Goal: Task Accomplishment & Management: Use online tool/utility

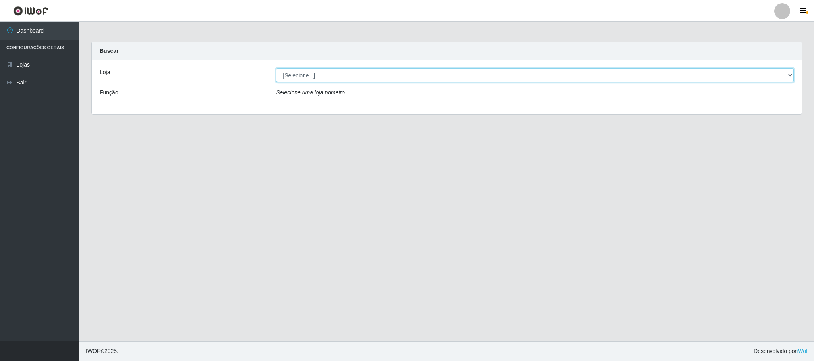
click at [323, 79] on select "[Selecione...] Iskisita Atakado - Centro de Distribuição" at bounding box center [535, 75] width 518 height 14
select select "425"
click at [276, 68] on select "[Selecione...] Iskisita Atakado - Centro de Distribuição" at bounding box center [535, 75] width 518 height 14
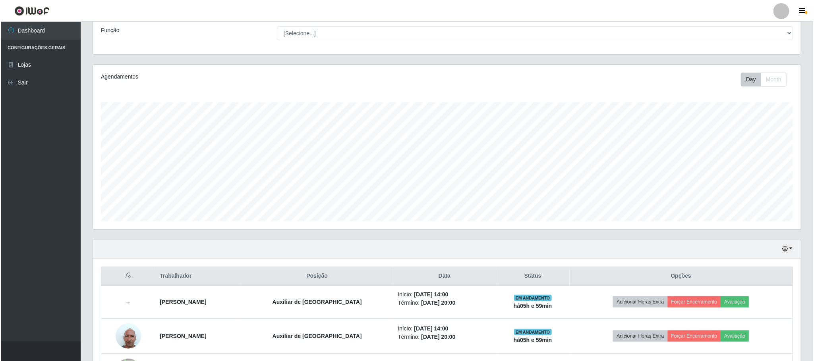
scroll to position [131, 0]
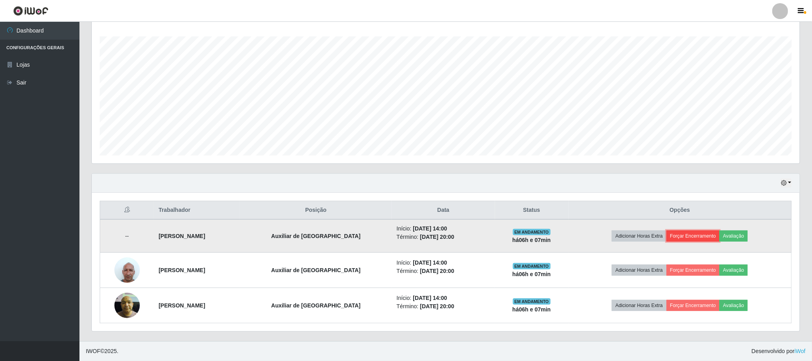
click at [692, 236] on button "Forçar Encerramento" at bounding box center [693, 236] width 53 height 11
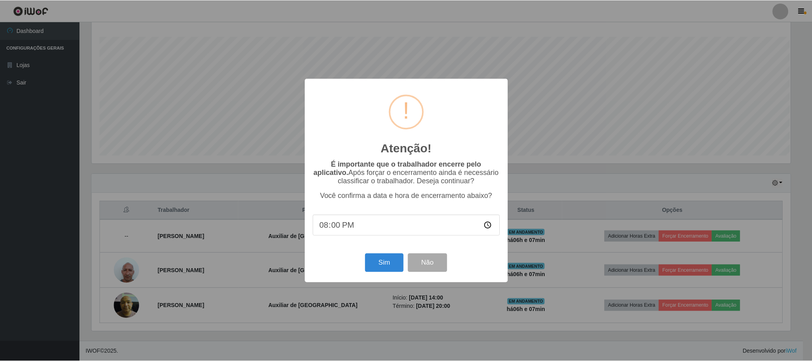
scroll to position [166, 701]
click at [383, 267] on button "Sim" at bounding box center [385, 263] width 39 height 19
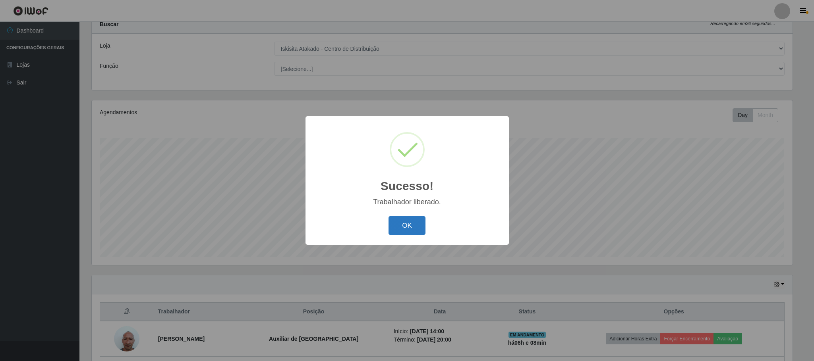
click at [399, 226] on button "OK" at bounding box center [406, 225] width 37 height 19
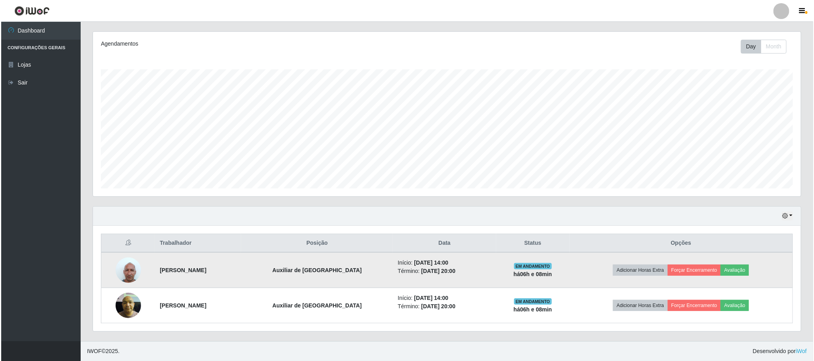
scroll to position [98, 0]
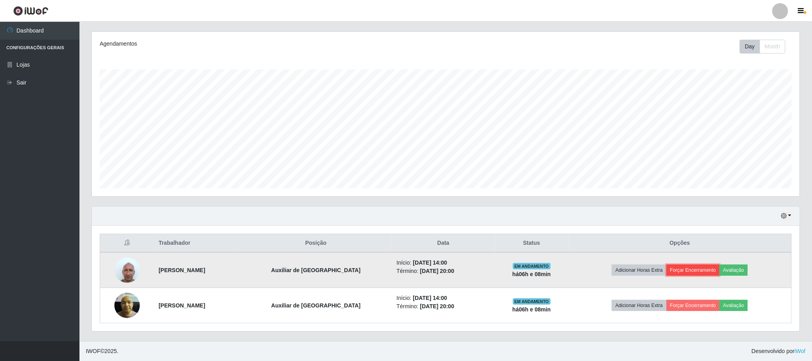
click at [671, 269] on button "Forçar Encerramento" at bounding box center [693, 270] width 53 height 11
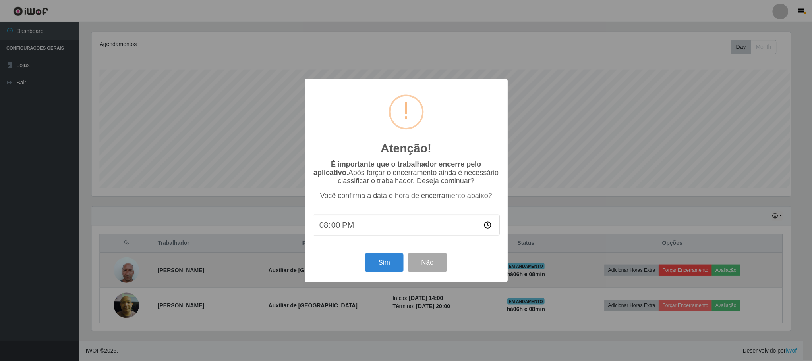
scroll to position [166, 701]
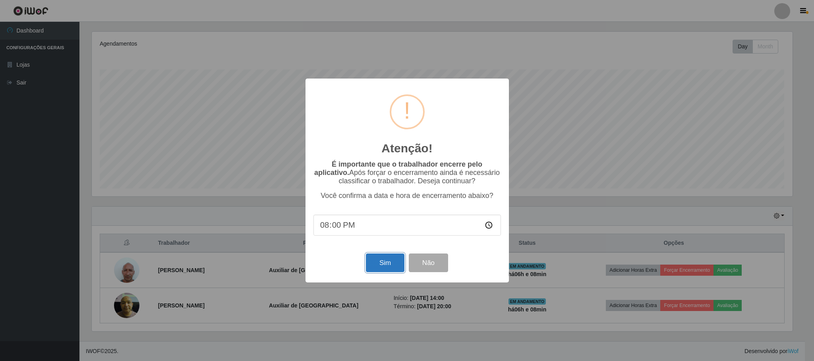
click at [381, 261] on button "Sim" at bounding box center [385, 263] width 39 height 19
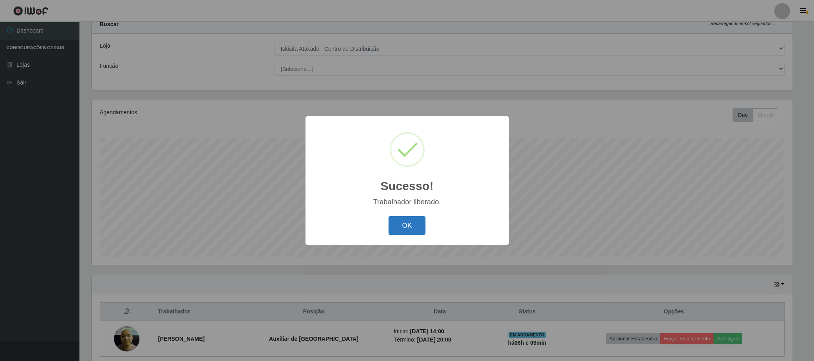
click at [413, 224] on button "OK" at bounding box center [406, 225] width 37 height 19
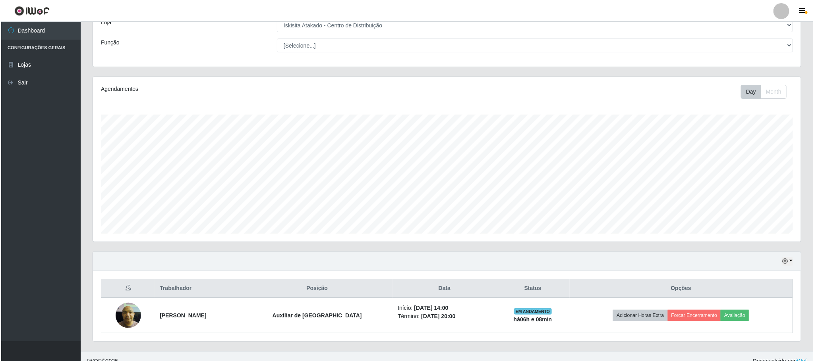
scroll to position [62, 0]
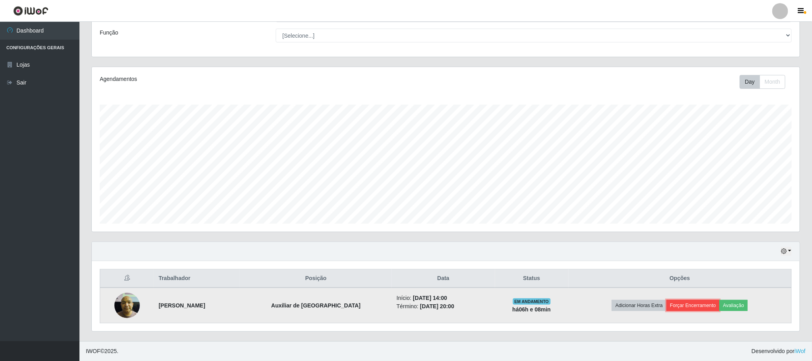
click at [677, 309] on button "Forçar Encerramento" at bounding box center [693, 305] width 53 height 11
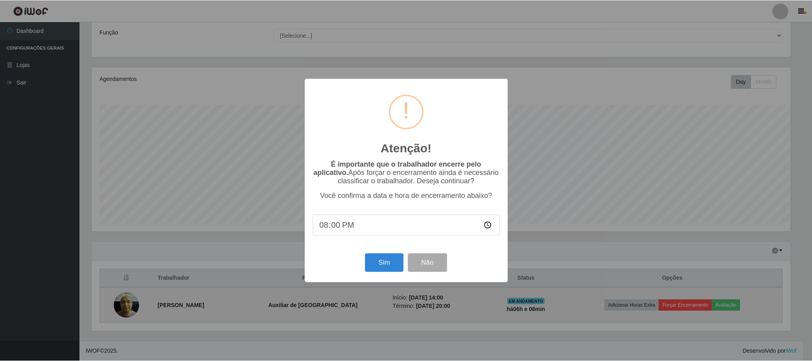
scroll to position [166, 701]
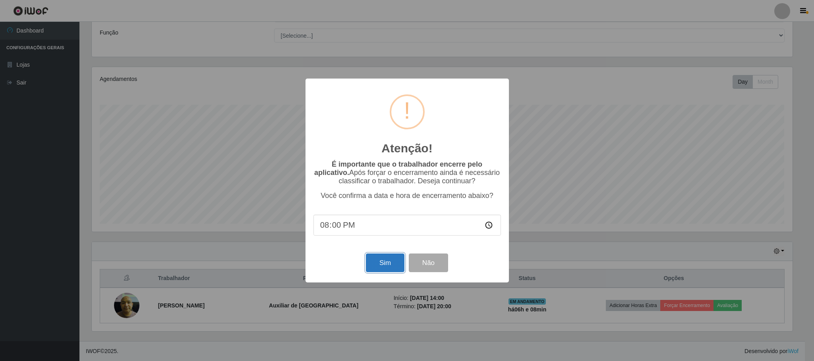
click at [371, 263] on button "Sim" at bounding box center [385, 263] width 39 height 19
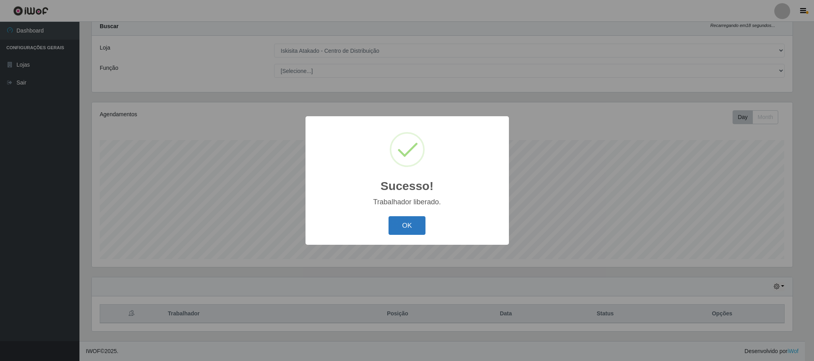
click at [406, 233] on button "OK" at bounding box center [406, 225] width 37 height 19
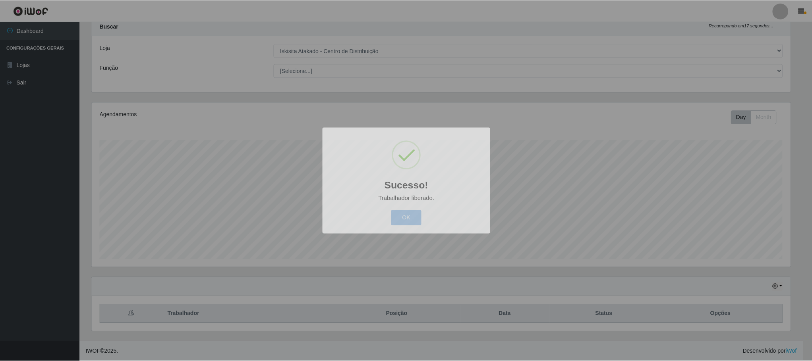
scroll to position [166, 707]
